Goal: Information Seeking & Learning: Learn about a topic

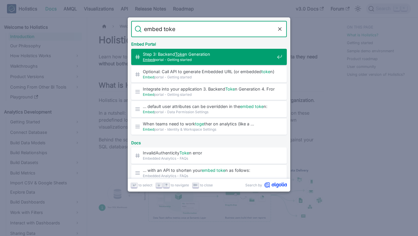
type input "embed token"
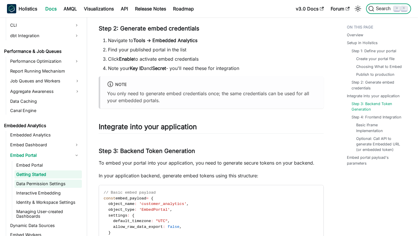
scroll to position [479, 0]
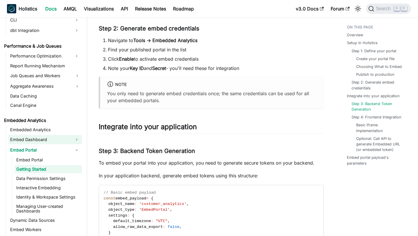
click at [58, 140] on link "Embed Dashboard" at bounding box center [39, 139] width 63 height 9
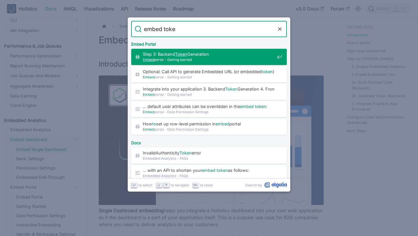
type input "embed token"
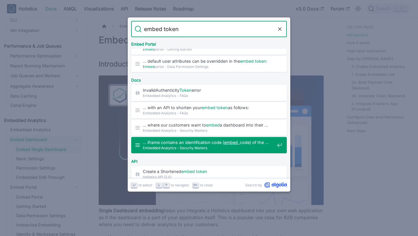
scroll to position [66, 0]
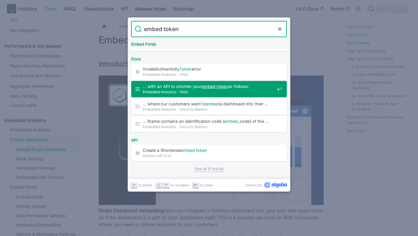
click at [252, 88] on span "… with an API to shorten your embed token as follows:" at bounding box center [209, 87] width 132 height 6
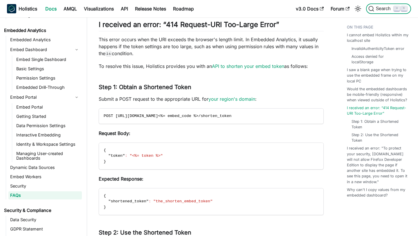
scroll to position [576, 0]
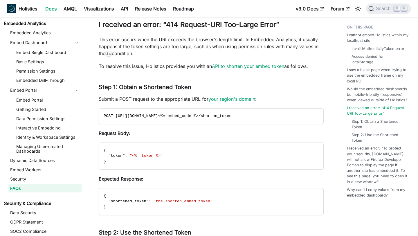
click at [171, 71] on div "Embedded Analytics - FAQs I cannot embed Holistics within my localhost site ​ S…" at bounding box center [211, 54] width 225 height 899
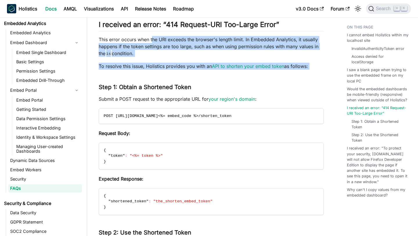
drag, startPoint x: 171, startPoint y: 71, endPoint x: 152, endPoint y: 42, distance: 34.6
click at [152, 42] on div "Embedded Analytics - FAQs I cannot embed Holistics within my localhost site ​ S…" at bounding box center [211, 54] width 225 height 899
click at [152, 42] on p "This error occurs when the URI exceeds the browser's length limit. In Embedded …" at bounding box center [211, 46] width 225 height 21
